Goal: Use online tool/utility

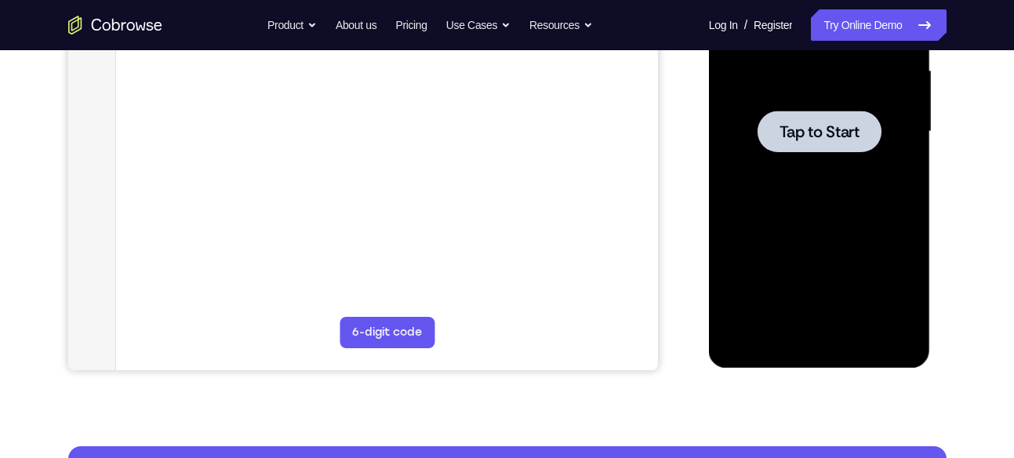
click at [802, 126] on span "Tap to Start" at bounding box center [820, 132] width 80 height 16
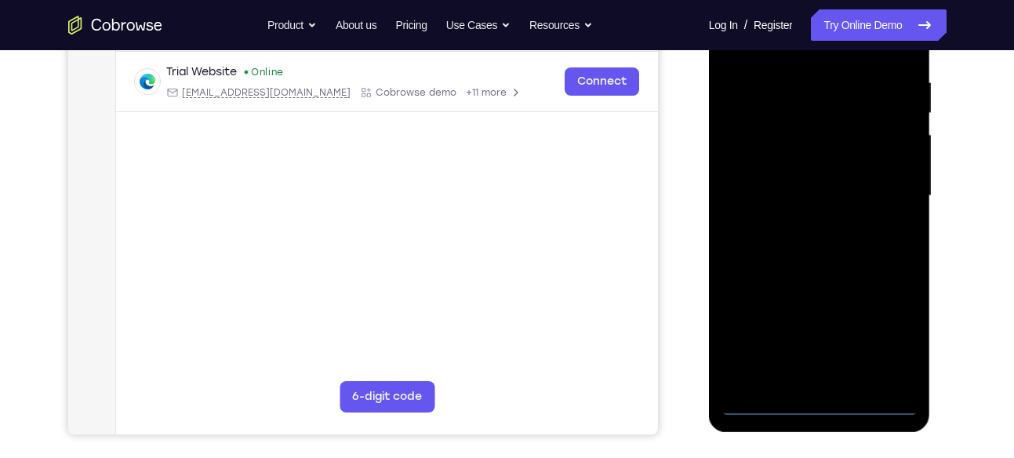
scroll to position [296, 0]
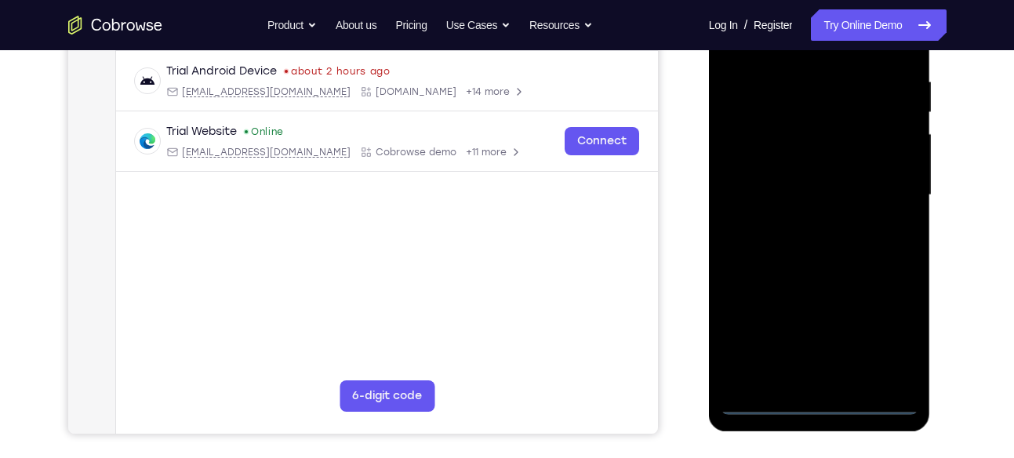
click at [820, 402] on div at bounding box center [820, 195] width 198 height 439
click at [893, 341] on div at bounding box center [820, 195] width 198 height 439
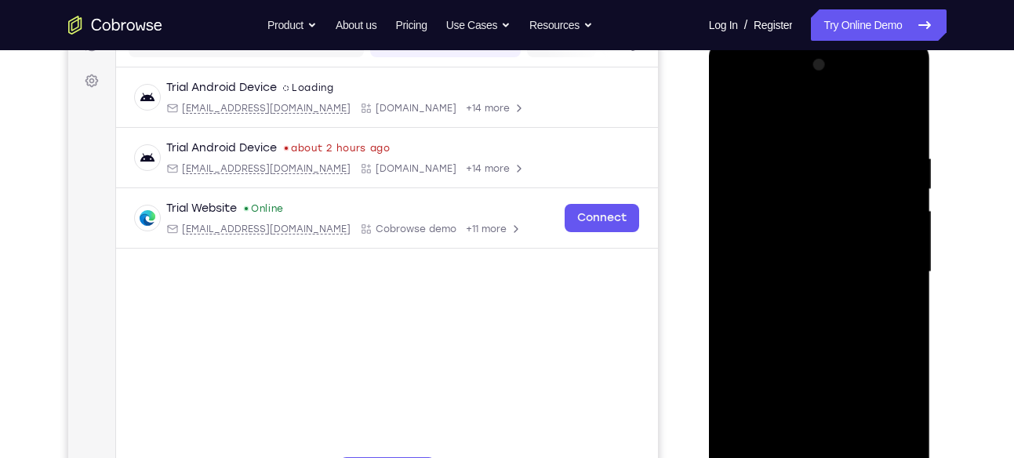
scroll to position [216, 0]
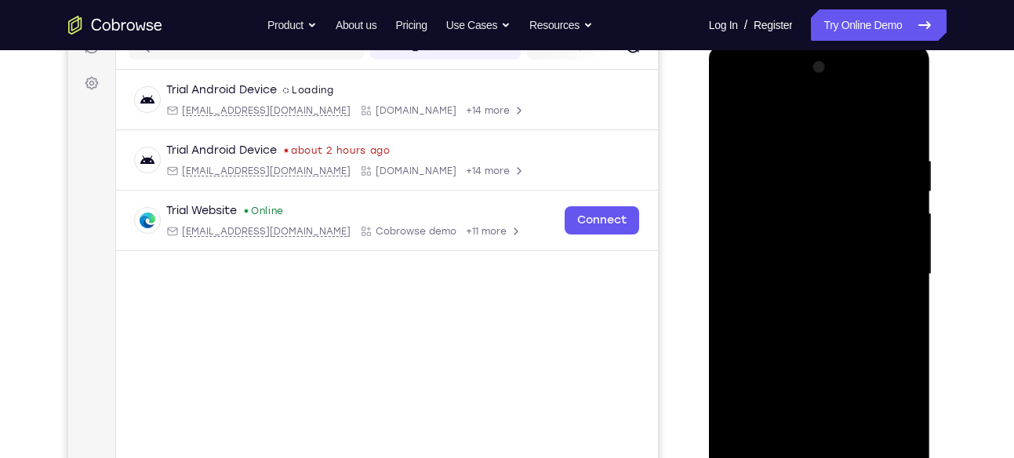
click at [791, 128] on div at bounding box center [820, 274] width 198 height 439
click at [887, 272] on div at bounding box center [820, 274] width 198 height 439
click at [790, 411] on div at bounding box center [820, 274] width 198 height 439
click at [799, 304] on div at bounding box center [820, 274] width 198 height 439
click at [802, 243] on div at bounding box center [820, 274] width 198 height 439
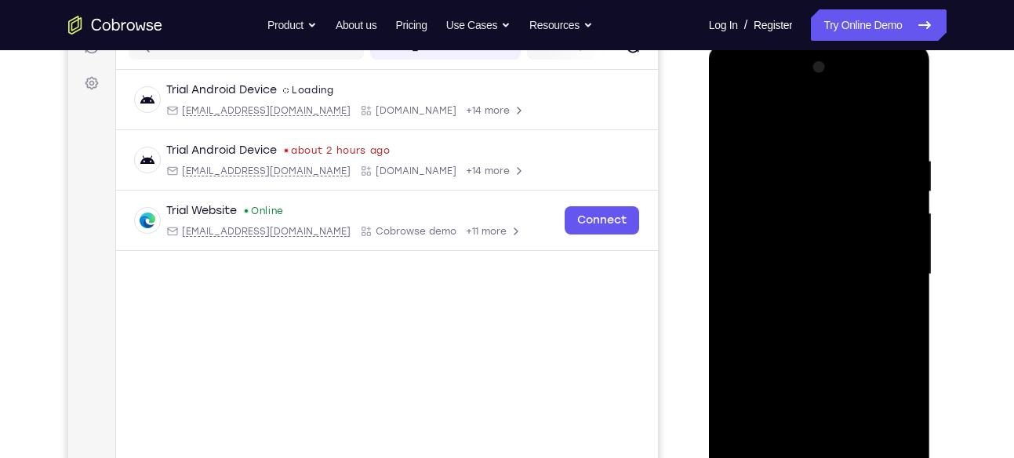
click at [801, 260] on div at bounding box center [820, 274] width 198 height 439
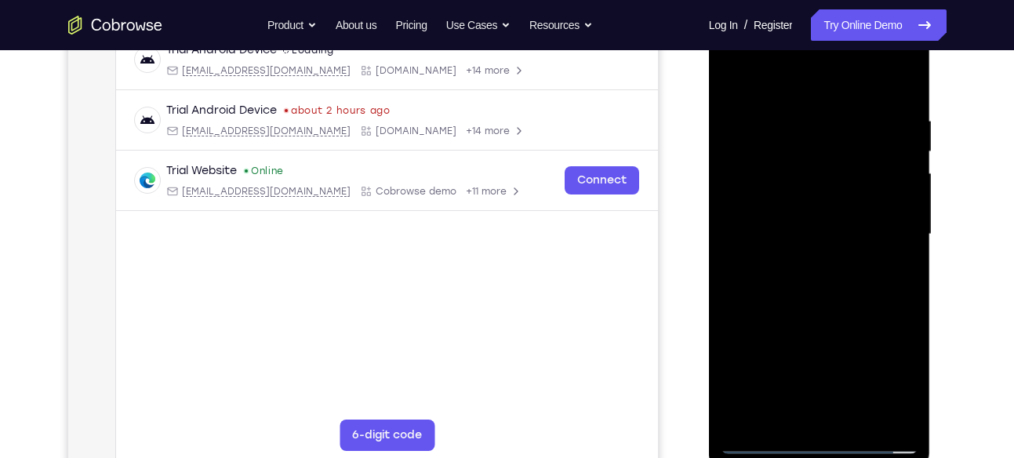
scroll to position [257, 0]
click at [824, 195] on div at bounding box center [820, 233] width 198 height 439
click at [909, 397] on div at bounding box center [820, 233] width 198 height 439
click at [799, 114] on div at bounding box center [820, 233] width 198 height 439
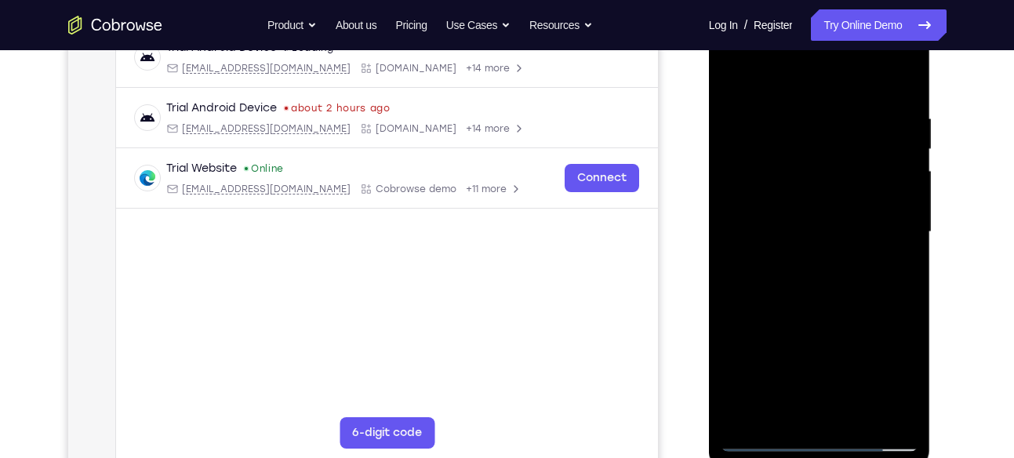
click at [901, 215] on div at bounding box center [820, 232] width 198 height 439
click at [893, 200] on div at bounding box center [820, 232] width 198 height 439
click at [897, 78] on div at bounding box center [820, 232] width 198 height 439
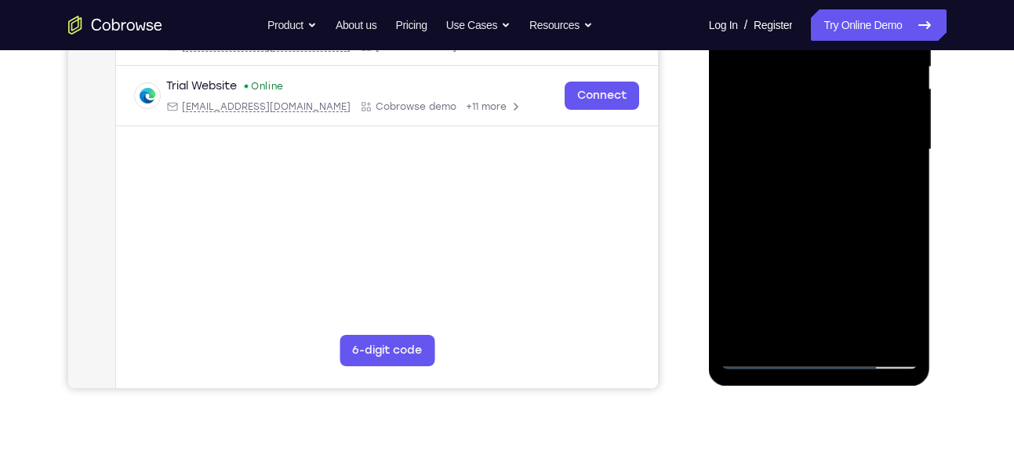
scroll to position [347, 0]
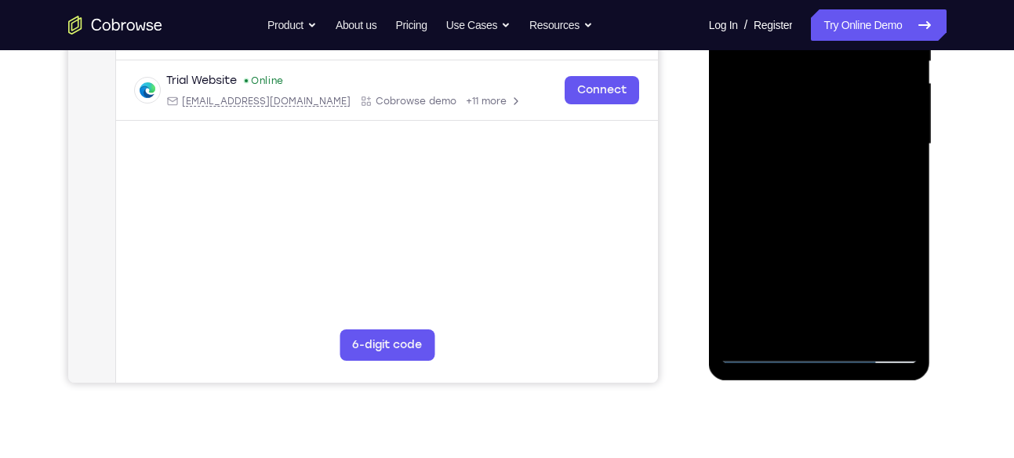
click at [856, 326] on div at bounding box center [820, 144] width 198 height 439
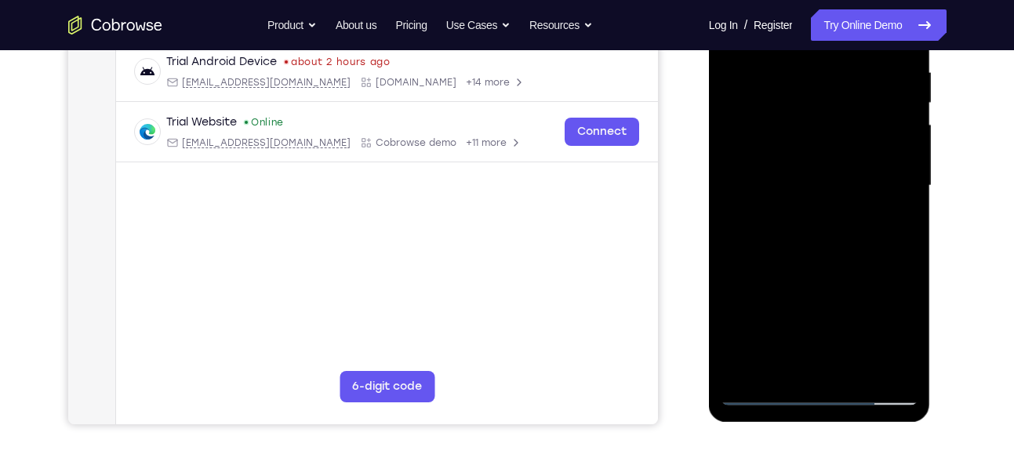
scroll to position [284, 0]
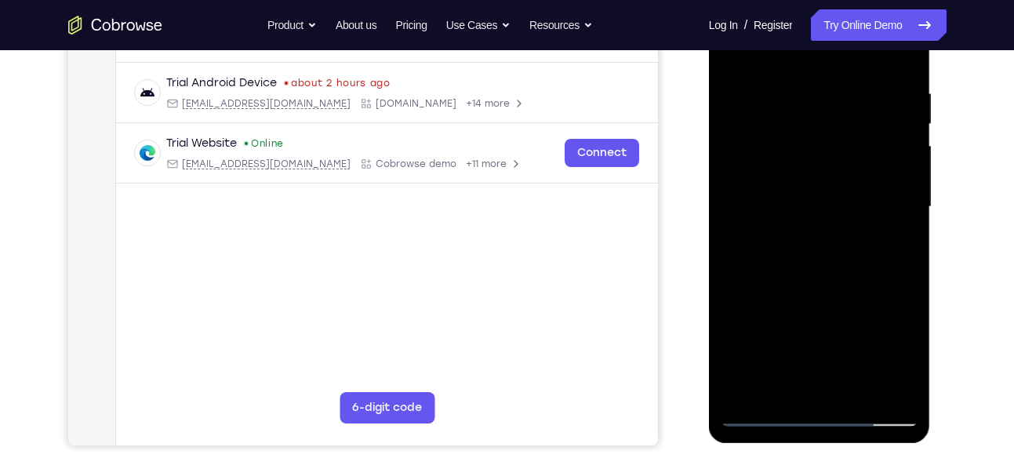
click at [846, 283] on div at bounding box center [820, 206] width 198 height 439
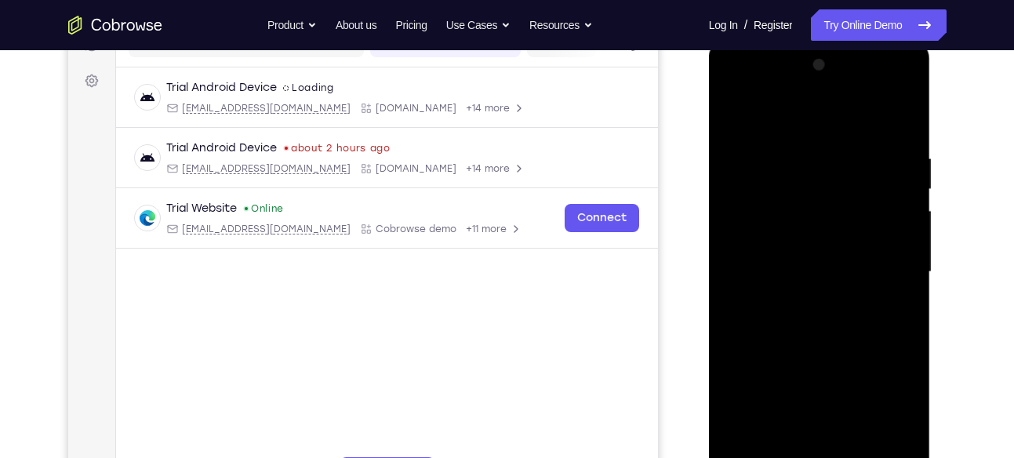
click at [738, 113] on div at bounding box center [820, 272] width 198 height 439
click at [850, 139] on div at bounding box center [820, 272] width 198 height 439
click at [900, 184] on div at bounding box center [820, 272] width 198 height 439
click at [905, 118] on div at bounding box center [820, 272] width 198 height 439
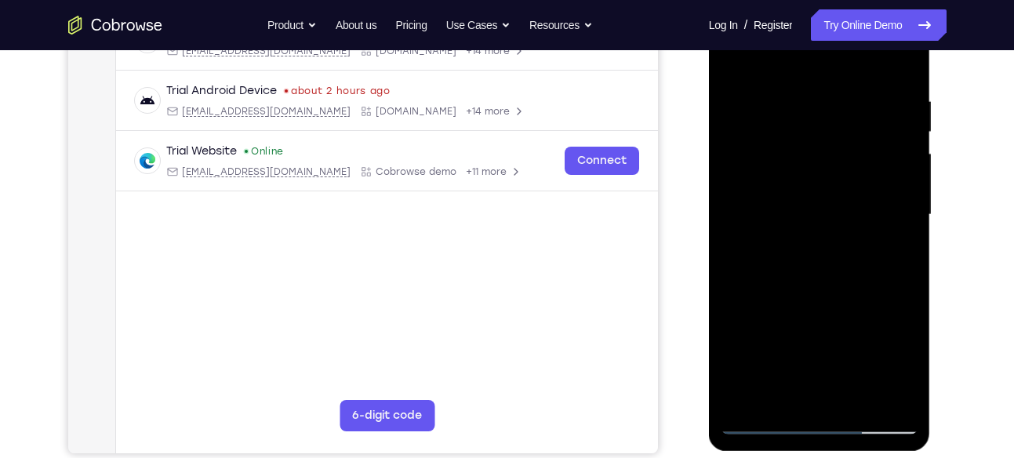
scroll to position [278, 0]
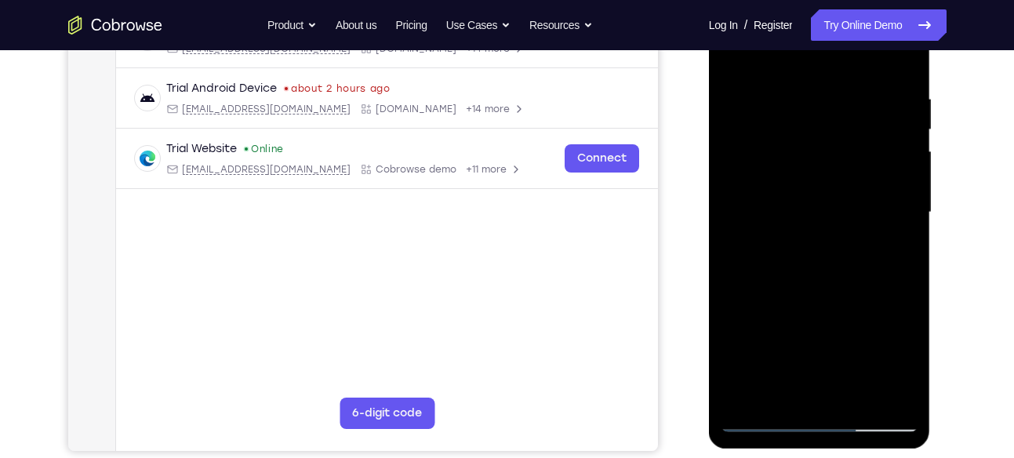
click at [856, 395] on div at bounding box center [820, 212] width 198 height 439
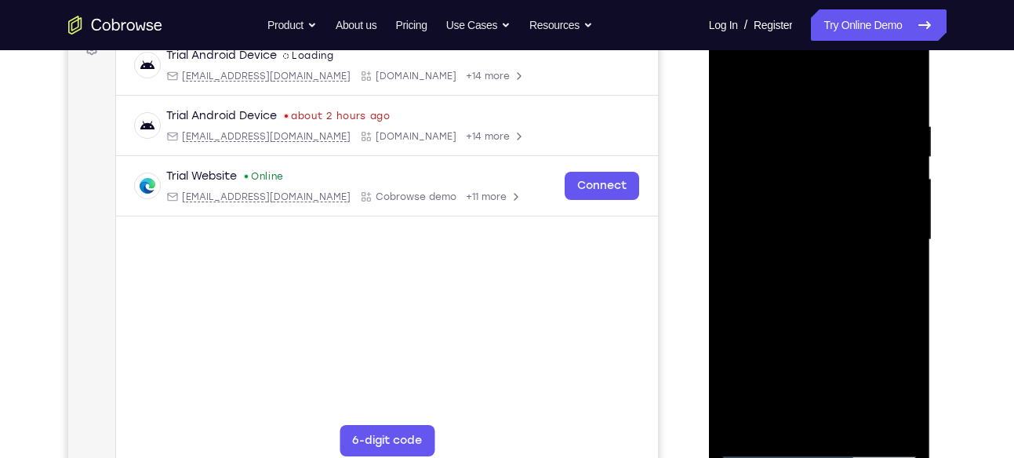
scroll to position [248, 0]
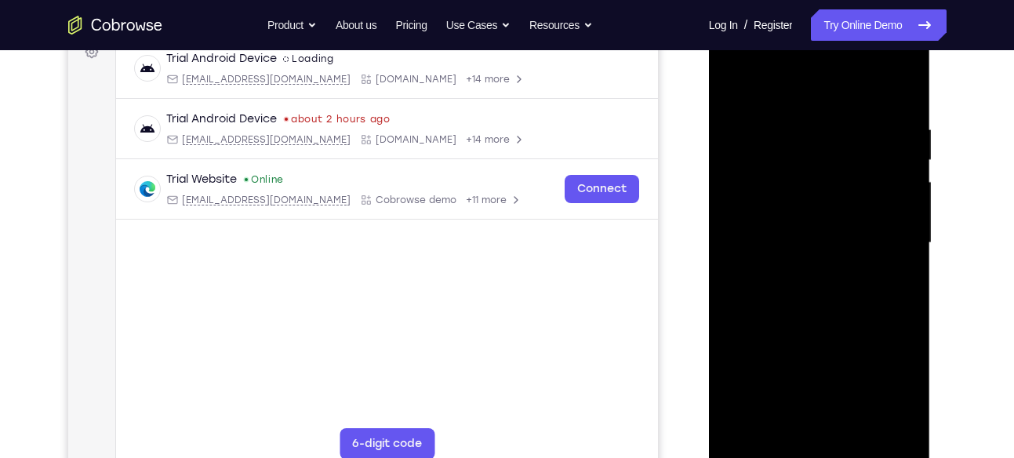
click at [733, 80] on div at bounding box center [820, 243] width 198 height 439
drag, startPoint x: 839, startPoint y: 167, endPoint x: 835, endPoint y: 362, distance: 195.3
click at [835, 362] on div at bounding box center [820, 243] width 198 height 439
click at [795, 107] on div at bounding box center [820, 243] width 198 height 439
click at [900, 89] on div at bounding box center [820, 243] width 198 height 439
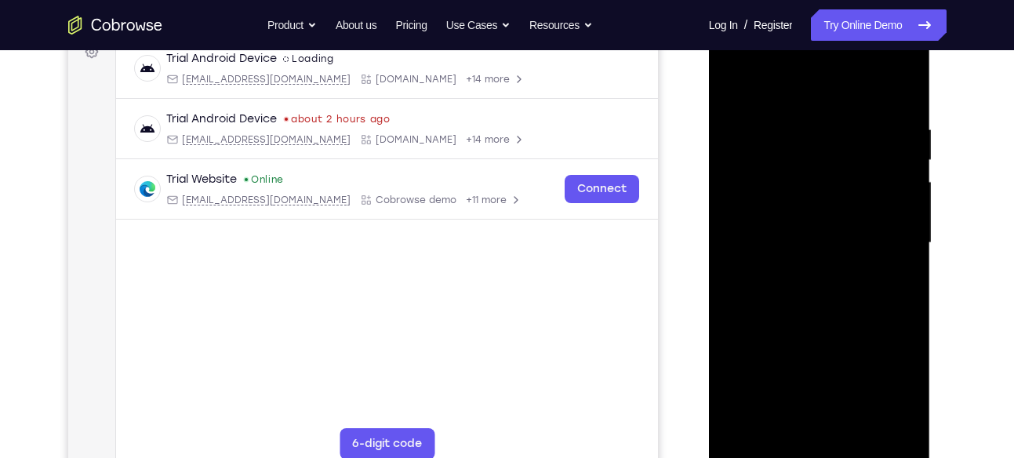
click at [856, 431] on div at bounding box center [820, 243] width 198 height 439
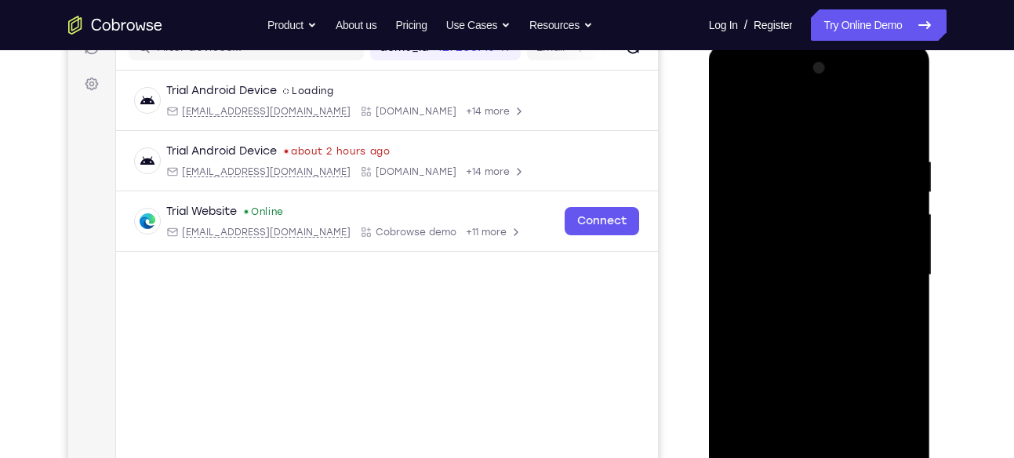
click at [801, 249] on div at bounding box center [820, 275] width 198 height 439
drag, startPoint x: 876, startPoint y: 220, endPoint x: 868, endPoint y: 402, distance: 182.2
click at [868, 402] on div at bounding box center [820, 275] width 198 height 439
drag, startPoint x: 813, startPoint y: 234, endPoint x: 807, endPoint y: 438, distance: 204.0
click at [807, 438] on div at bounding box center [820, 275] width 198 height 439
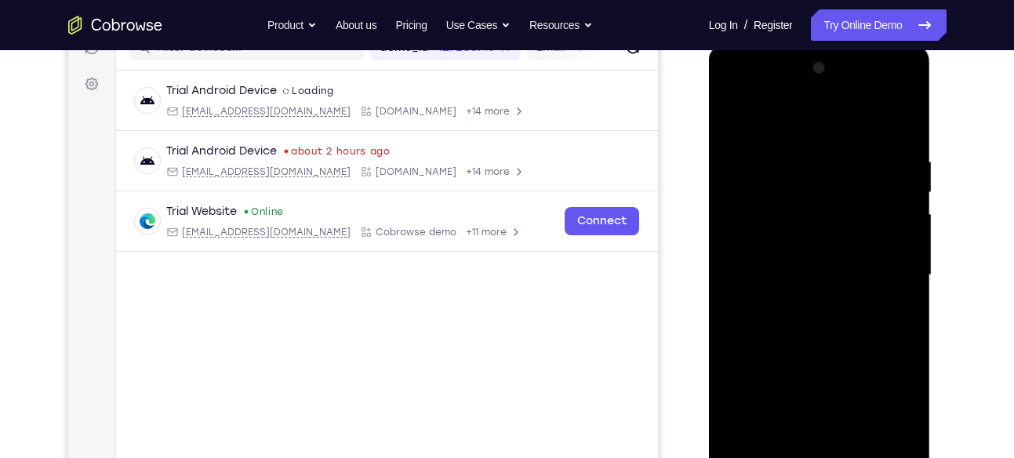
drag, startPoint x: 831, startPoint y: 224, endPoint x: 828, endPoint y: 417, distance: 192.2
click at [828, 417] on div at bounding box center [820, 275] width 198 height 439
drag, startPoint x: 817, startPoint y: 217, endPoint x: 822, endPoint y: 355, distance: 138.1
click at [822, 355] on div at bounding box center [820, 275] width 198 height 439
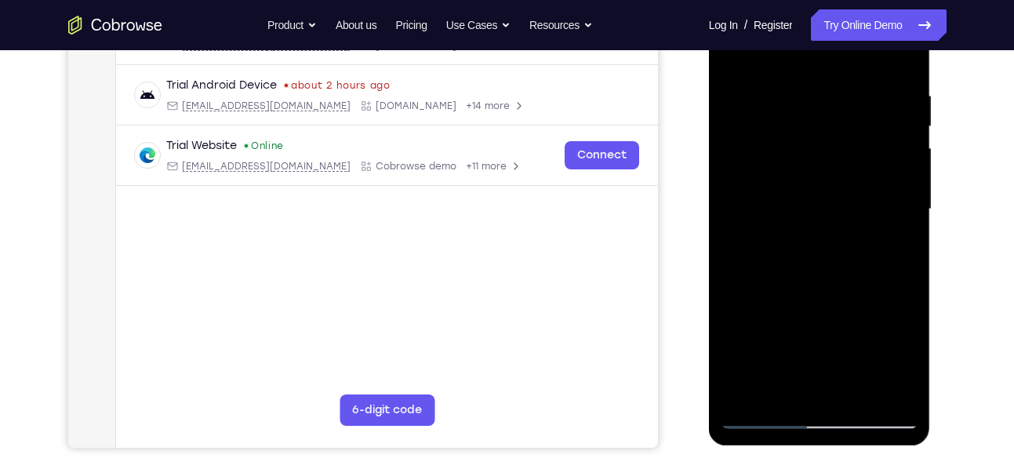
scroll to position [307, 0]
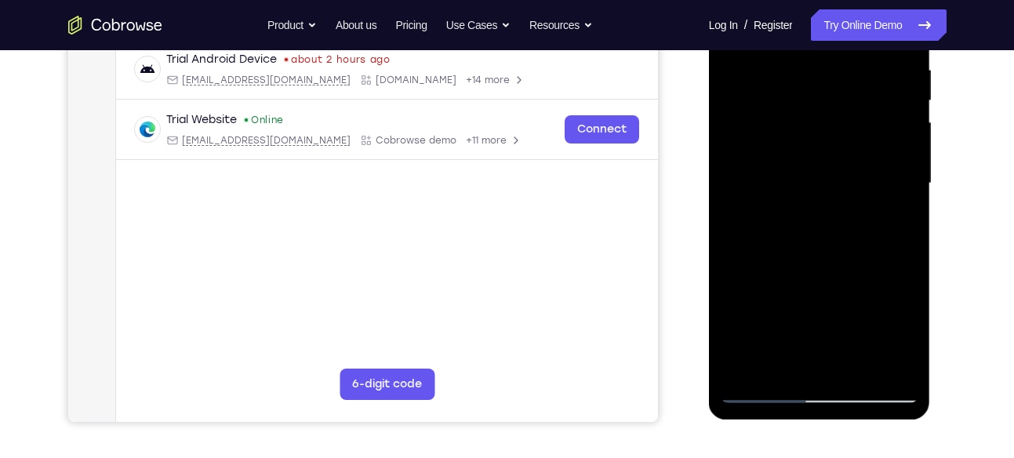
drag, startPoint x: 837, startPoint y: 264, endPoint x: 828, endPoint y: 169, distance: 94.6
click at [828, 169] on div at bounding box center [820, 183] width 198 height 439
drag, startPoint x: 828, startPoint y: 239, endPoint x: 826, endPoint y: 167, distance: 72.2
click at [826, 167] on div at bounding box center [820, 183] width 198 height 439
drag, startPoint x: 831, startPoint y: 220, endPoint x: 821, endPoint y: 184, distance: 37.3
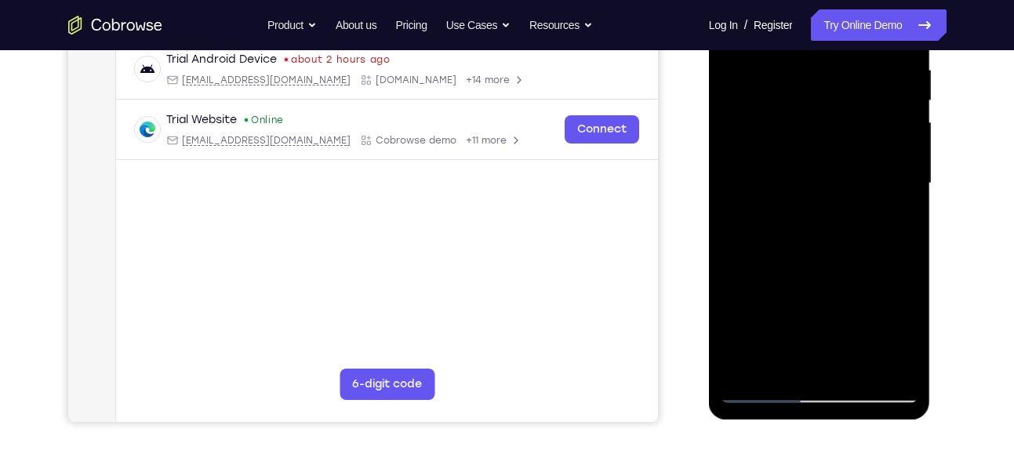
click at [821, 184] on div at bounding box center [820, 183] width 198 height 439
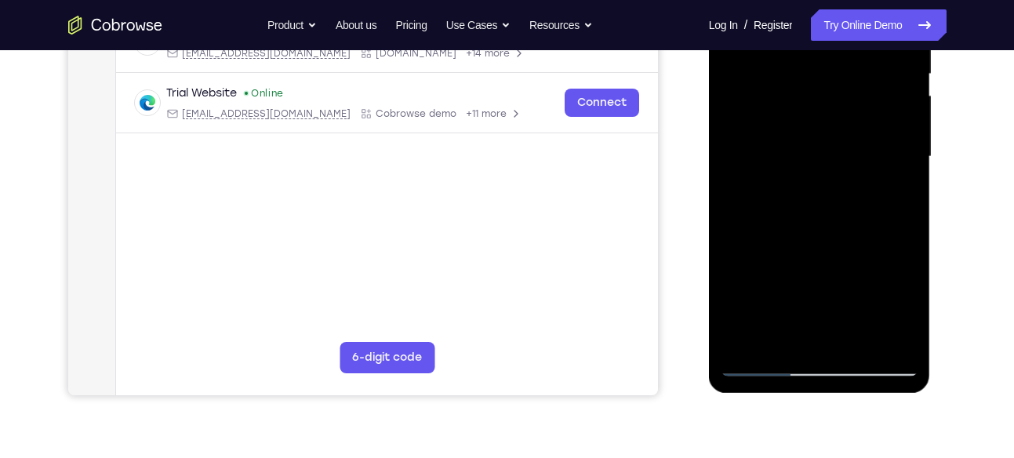
scroll to position [333, 0]
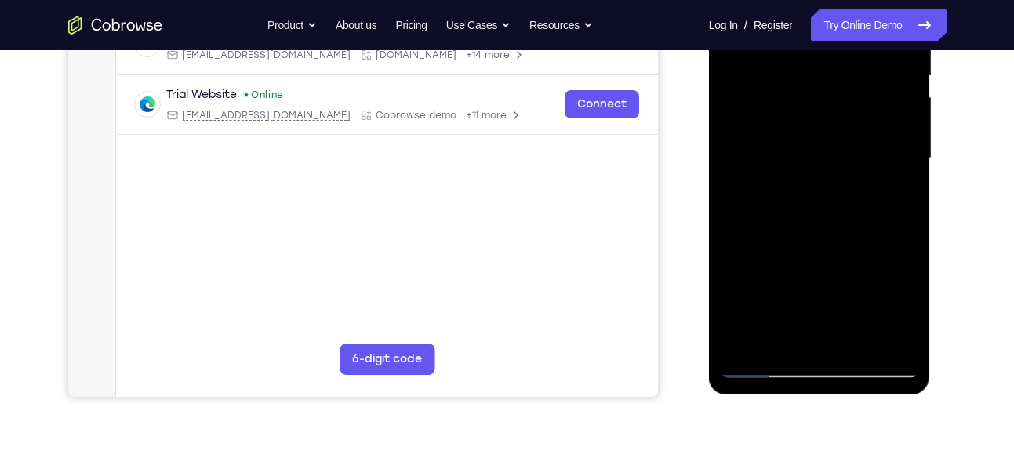
click at [761, 363] on div at bounding box center [820, 158] width 198 height 439
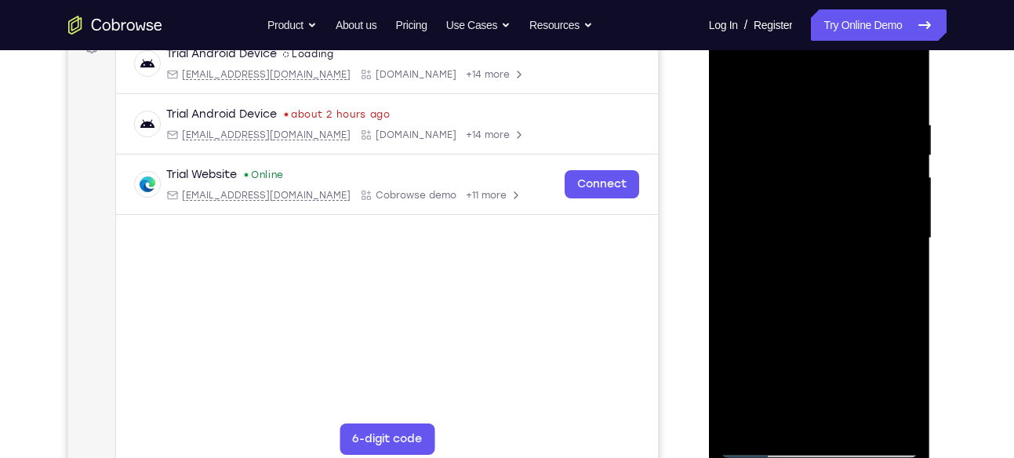
scroll to position [249, 0]
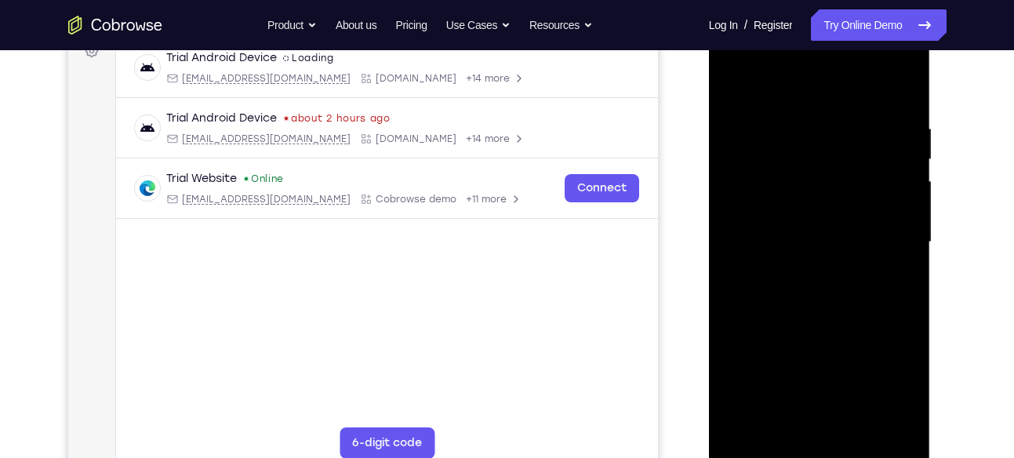
click at [737, 82] on div at bounding box center [820, 242] width 198 height 439
click at [795, 113] on div at bounding box center [820, 242] width 198 height 439
click at [883, 201] on div at bounding box center [820, 242] width 198 height 439
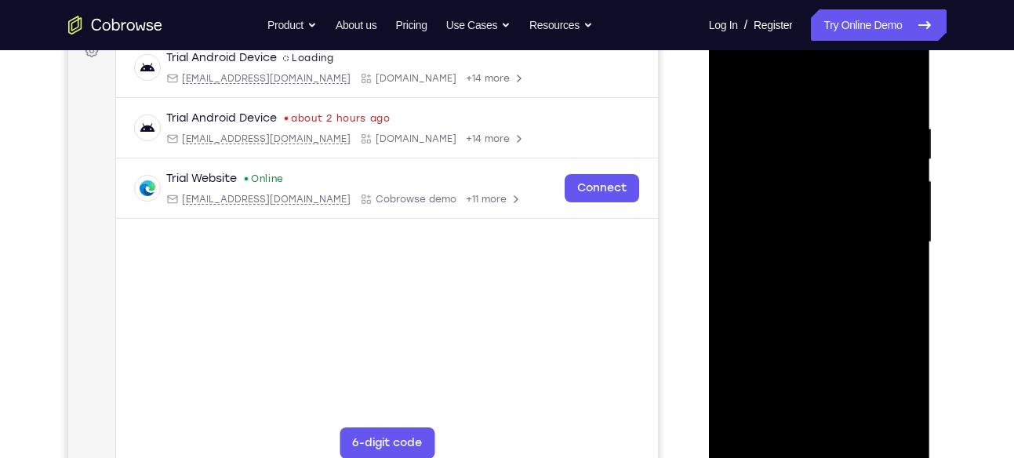
click at [883, 201] on div at bounding box center [820, 242] width 198 height 439
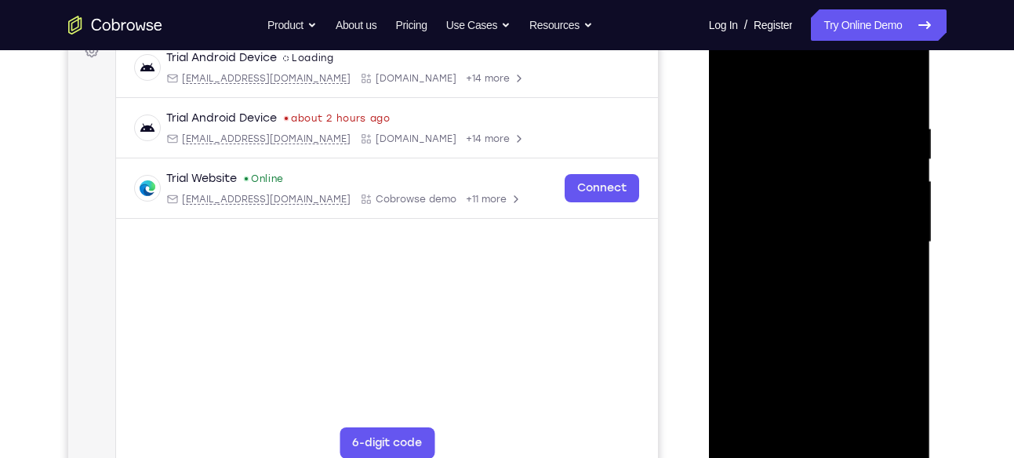
click at [883, 201] on div at bounding box center [820, 242] width 198 height 439
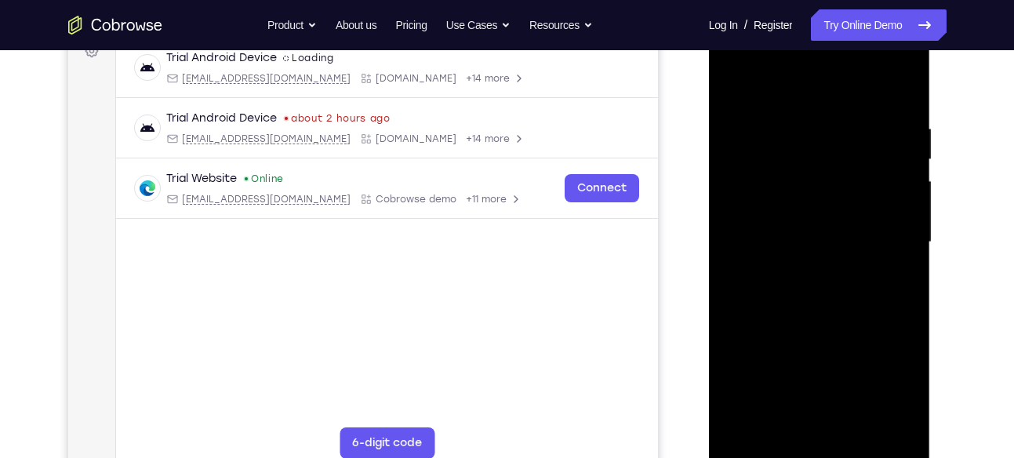
click at [883, 201] on div at bounding box center [820, 242] width 198 height 439
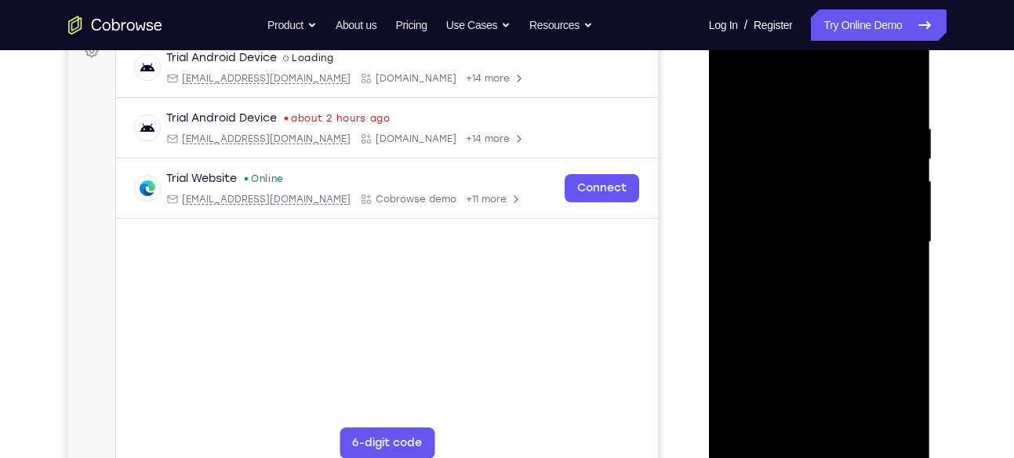
click at [883, 201] on div at bounding box center [820, 242] width 198 height 439
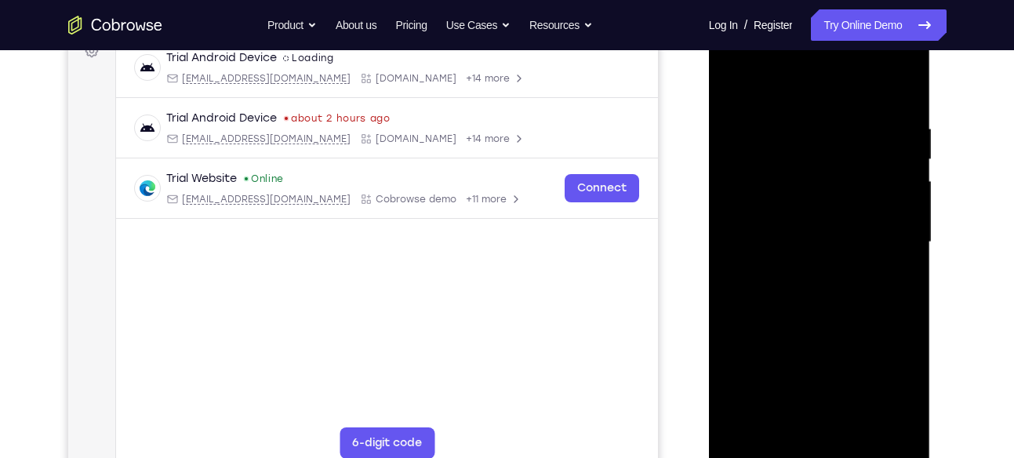
click at [883, 201] on div at bounding box center [820, 242] width 198 height 439
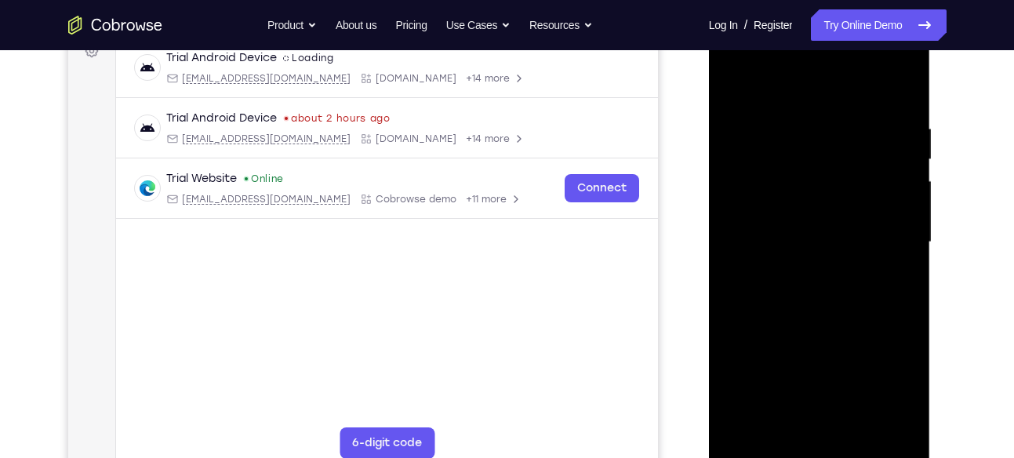
click at [883, 201] on div at bounding box center [820, 242] width 198 height 439
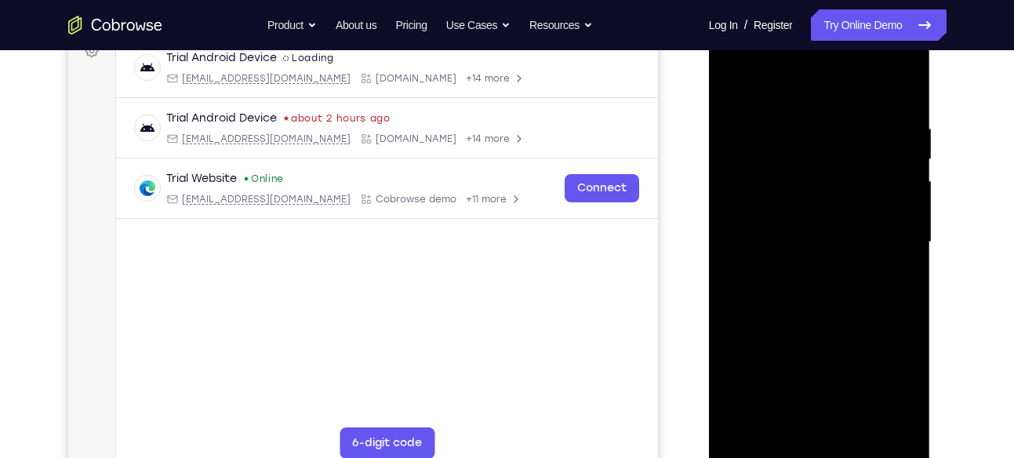
click at [883, 201] on div at bounding box center [820, 242] width 198 height 439
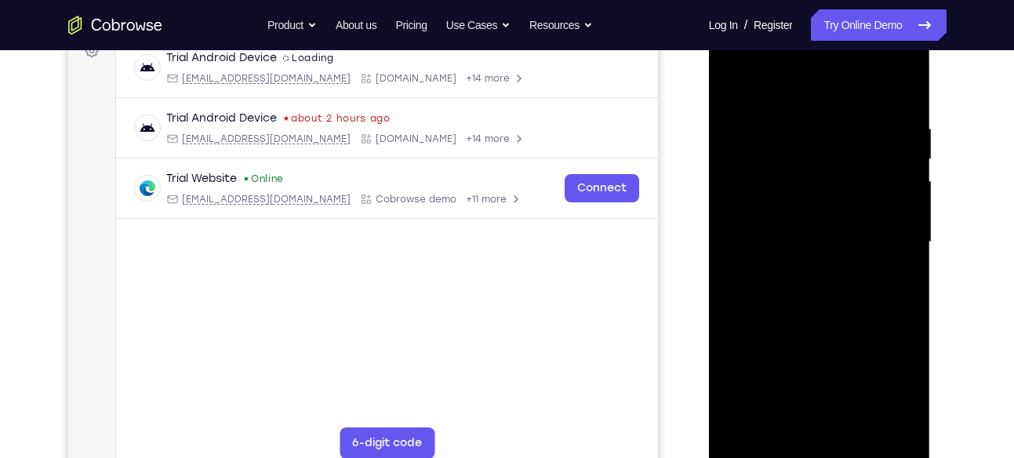
click at [883, 201] on div at bounding box center [820, 242] width 198 height 439
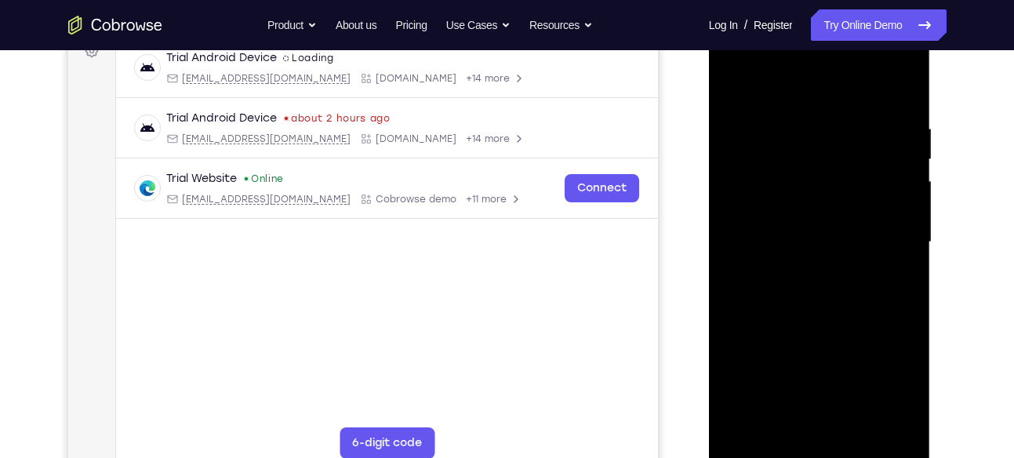
click at [883, 201] on div at bounding box center [820, 242] width 198 height 439
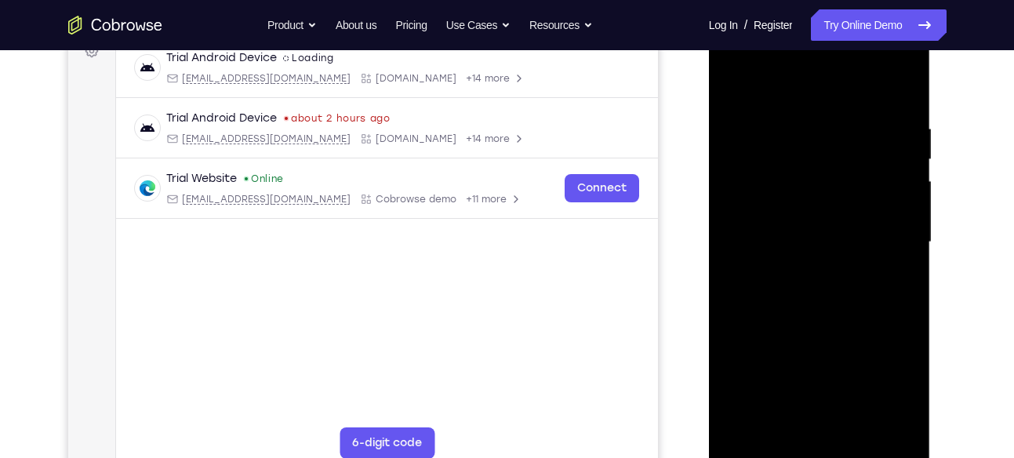
click at [883, 201] on div at bounding box center [820, 242] width 198 height 439
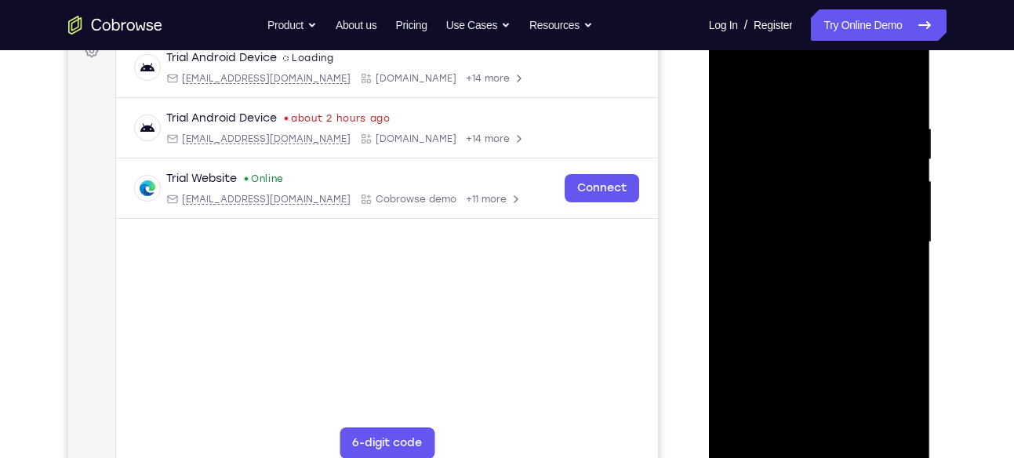
click at [883, 201] on div at bounding box center [820, 242] width 198 height 439
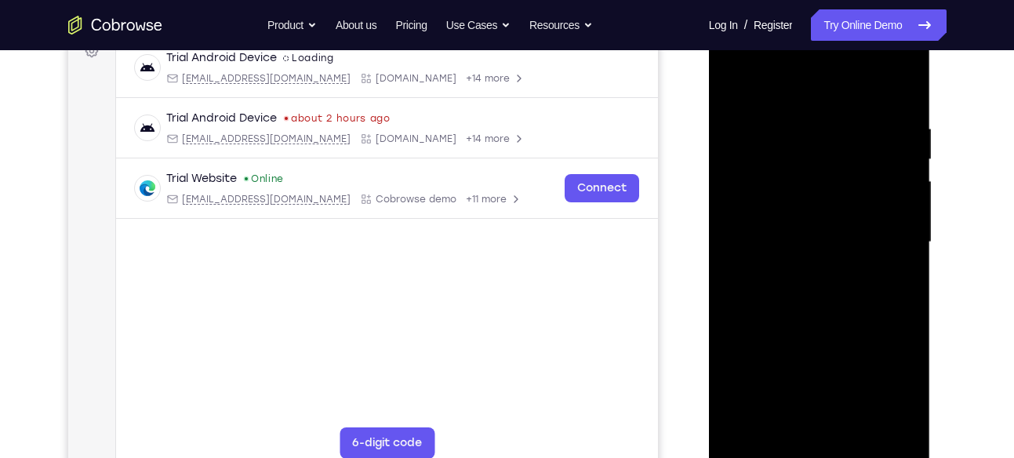
click at [883, 201] on div at bounding box center [820, 242] width 198 height 439
click at [904, 92] on div at bounding box center [820, 242] width 198 height 439
drag, startPoint x: 831, startPoint y: 162, endPoint x: 842, endPoint y: 312, distance: 150.2
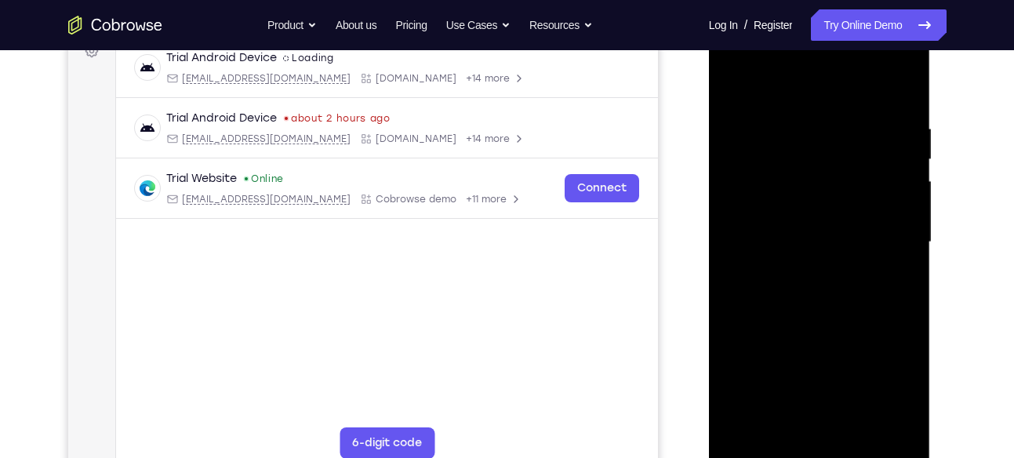
click at [842, 312] on div at bounding box center [820, 242] width 198 height 439
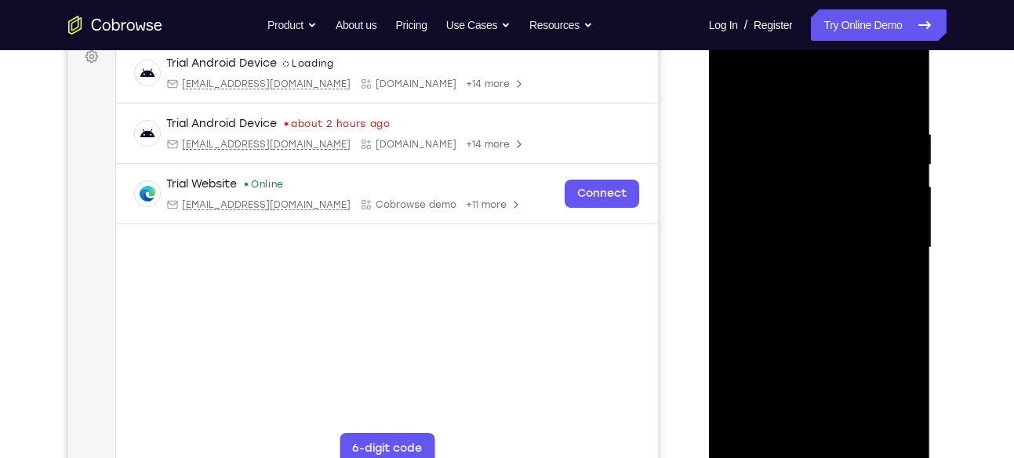
scroll to position [242, 0]
click at [796, 126] on div at bounding box center [820, 248] width 198 height 439
click at [890, 176] on div at bounding box center [820, 248] width 198 height 439
click at [901, 219] on div at bounding box center [820, 248] width 198 height 439
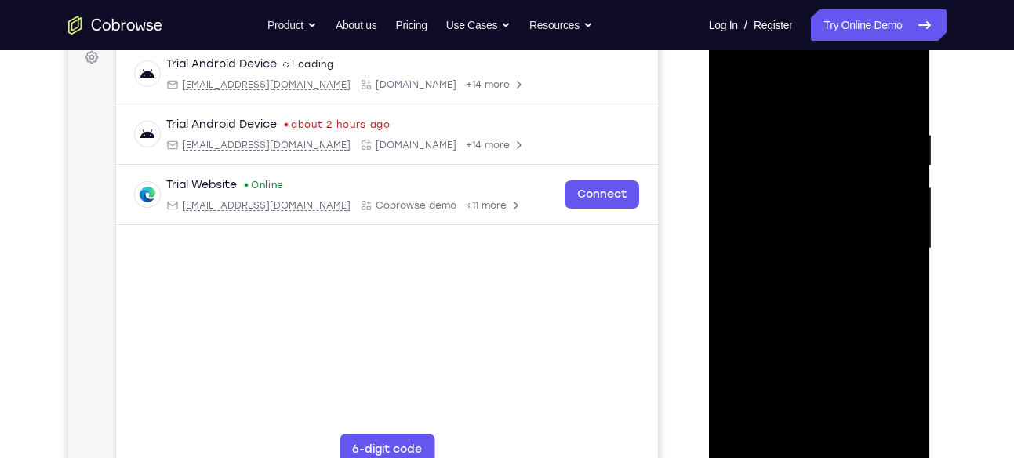
click at [901, 219] on div at bounding box center [820, 248] width 198 height 439
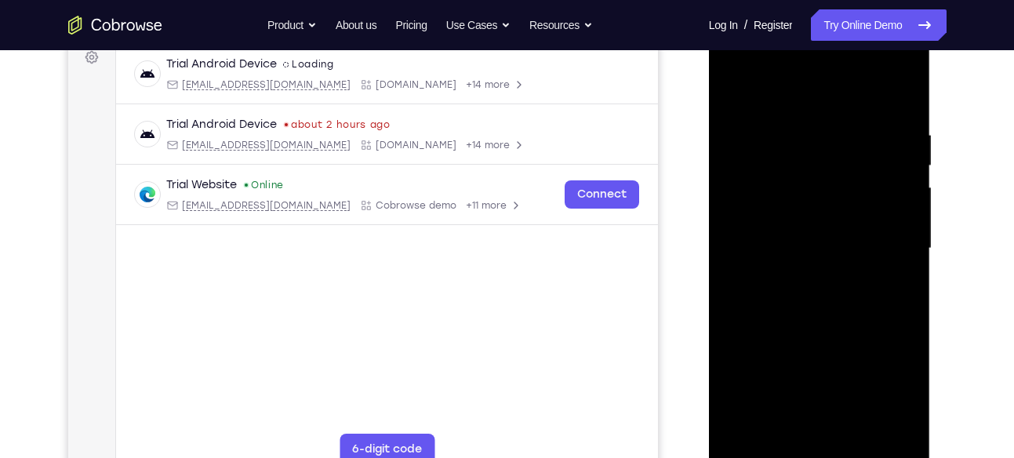
click at [901, 219] on div at bounding box center [820, 248] width 198 height 439
click at [904, 210] on div at bounding box center [820, 248] width 198 height 439
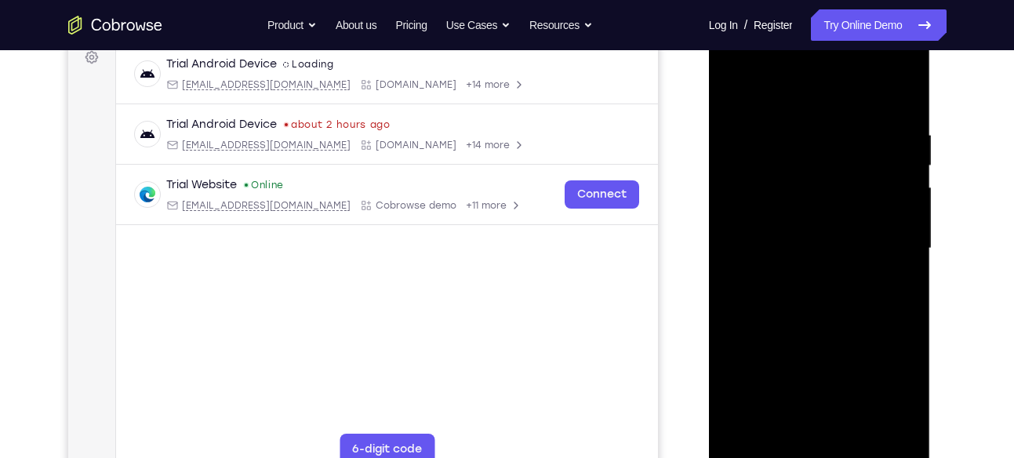
click at [904, 210] on div at bounding box center [820, 248] width 198 height 439
